Goal: Check status: Check status

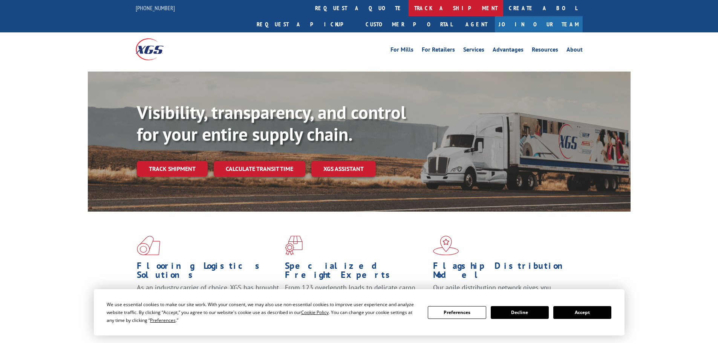
click at [408, 4] on link "track a shipment" at bounding box center [455, 8] width 95 height 16
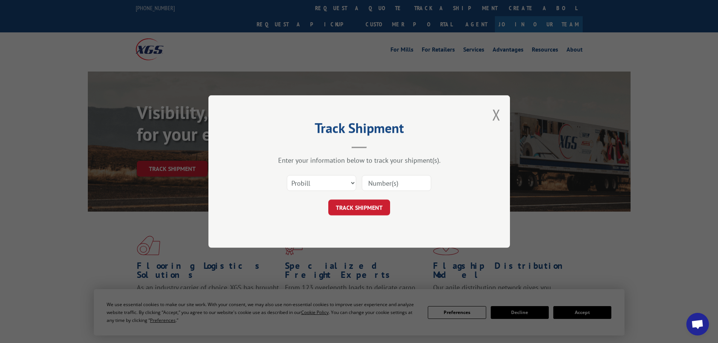
click at [383, 182] on input at bounding box center [396, 183] width 69 height 16
paste input "17469595"
type input "17469595"
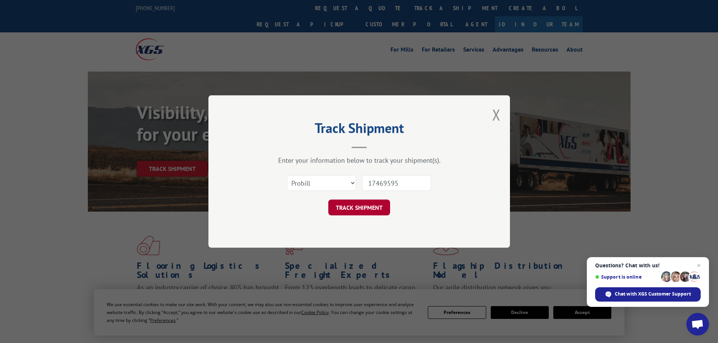
click at [378, 210] on button "TRACK SHIPMENT" at bounding box center [359, 208] width 62 height 16
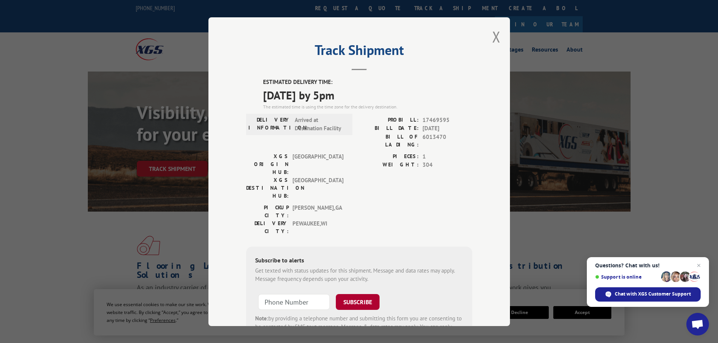
click at [355, 294] on button "SUBSCRIBE" at bounding box center [358, 302] width 44 height 16
click at [492, 38] on button "Close modal" at bounding box center [496, 37] width 8 height 20
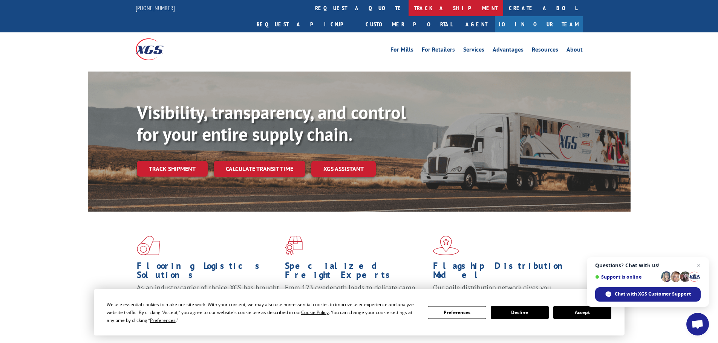
click at [408, 6] on link "track a shipment" at bounding box center [455, 8] width 95 height 16
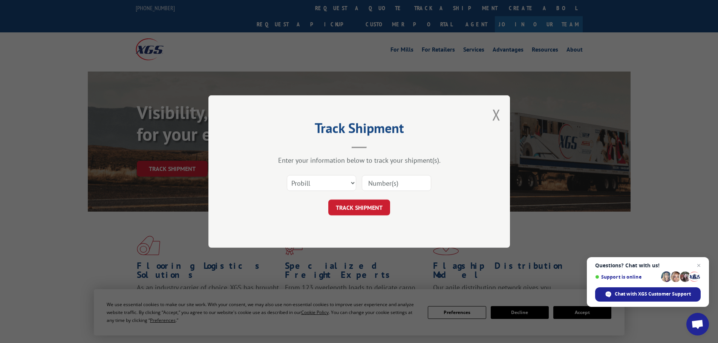
click at [383, 184] on input at bounding box center [396, 183] width 69 height 16
paste input "17470379"
type input "17470379"
click at [368, 212] on button "TRACK SHIPMENT" at bounding box center [359, 208] width 62 height 16
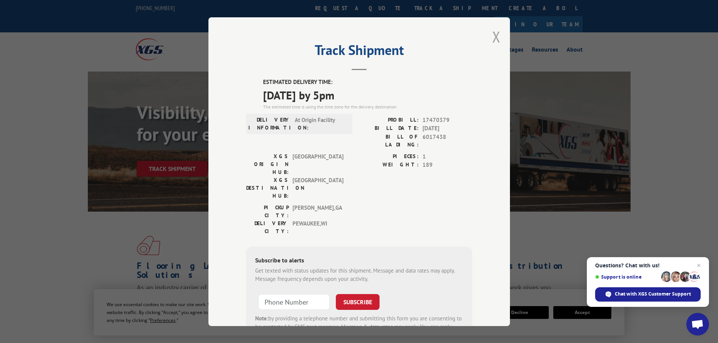
click at [494, 37] on button "Close modal" at bounding box center [496, 37] width 8 height 20
